Goal: Check status

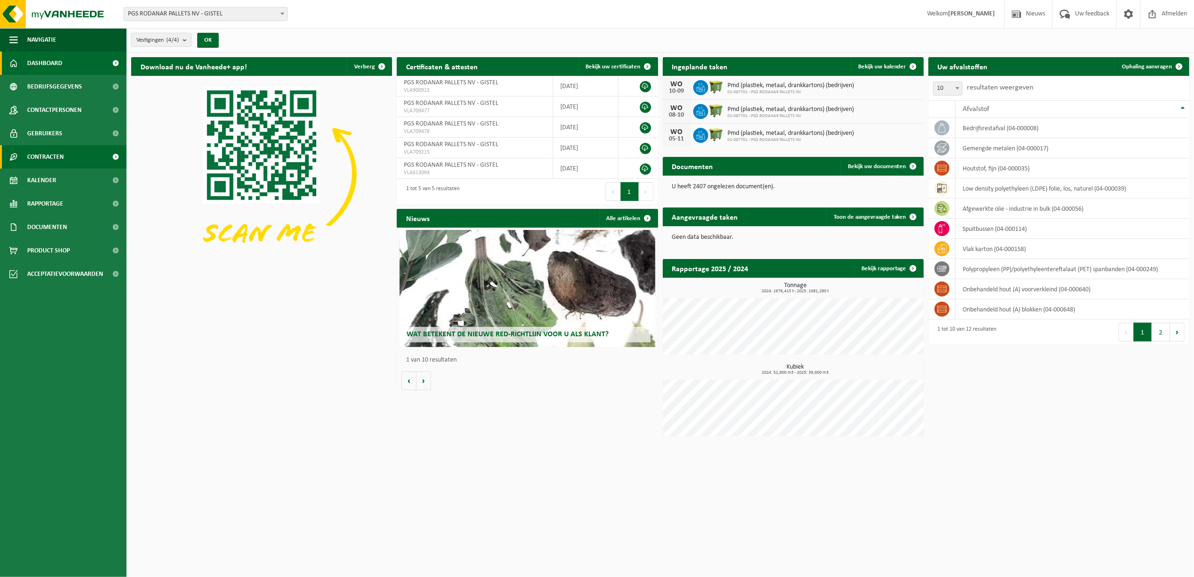
click at [66, 156] on link "Contracten" at bounding box center [63, 156] width 127 height 23
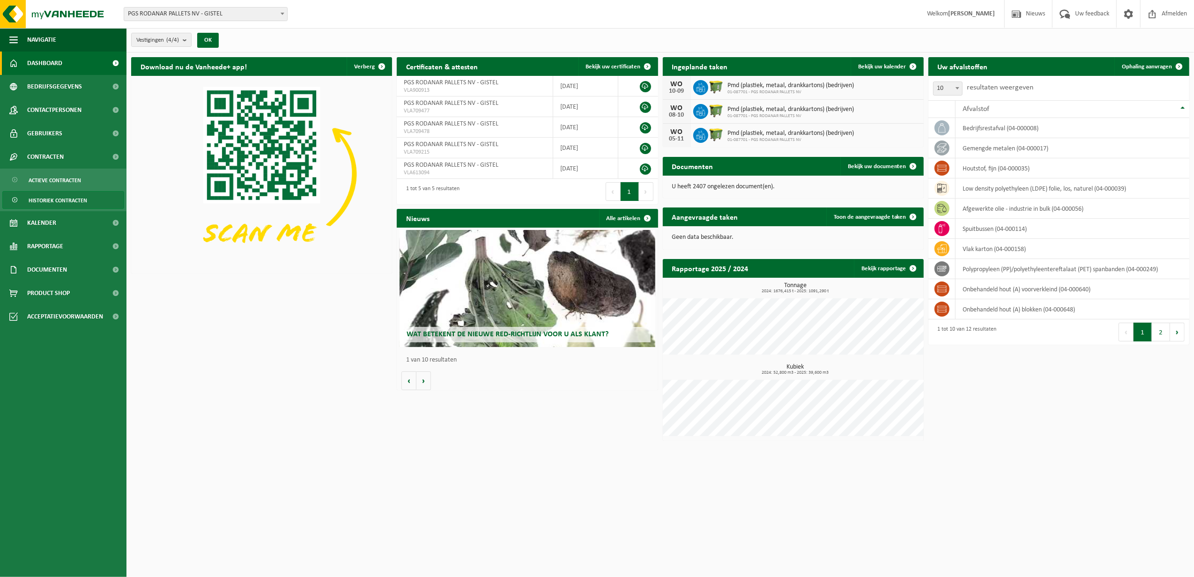
click at [71, 199] on span "Historiek contracten" at bounding box center [58, 201] width 59 height 18
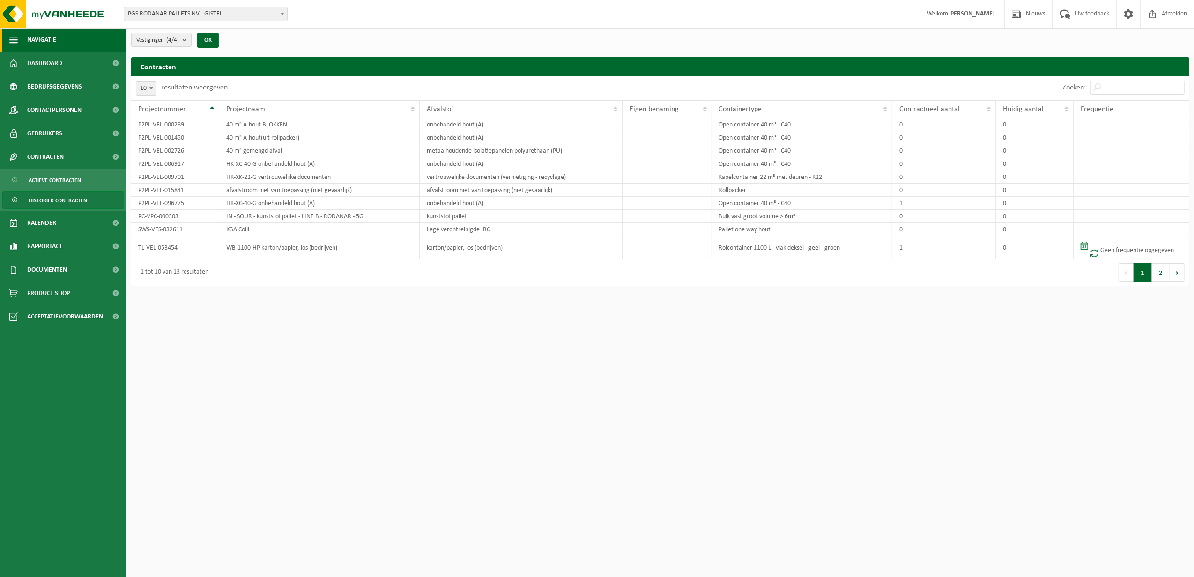
click at [14, 40] on span "button" at bounding box center [13, 39] width 8 height 23
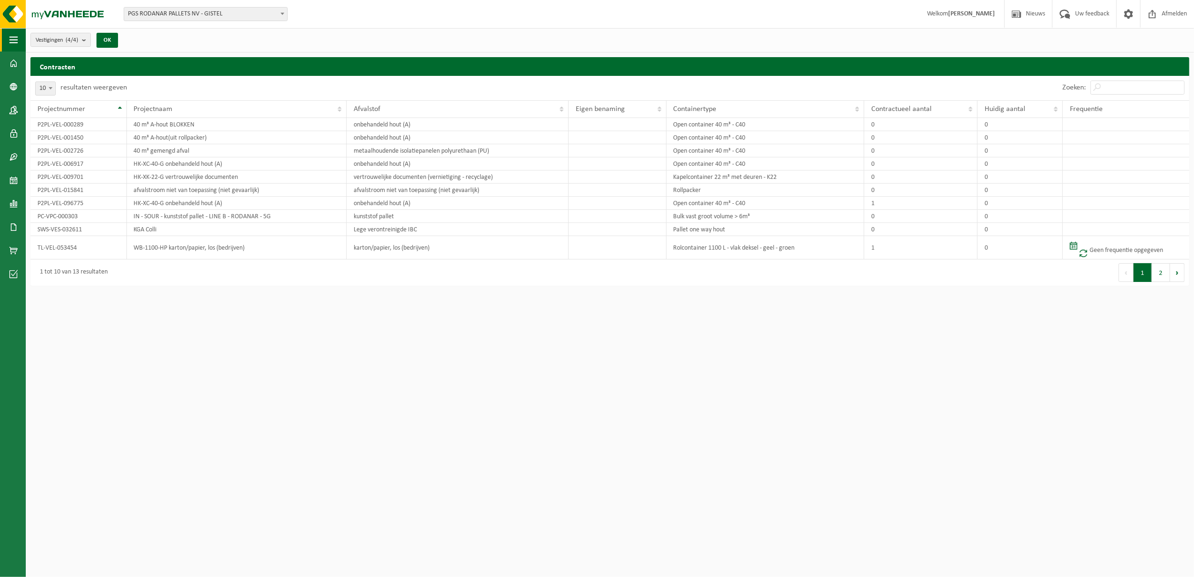
click at [14, 40] on span "button" at bounding box center [13, 39] width 8 height 23
